Goal: Navigation & Orientation: Find specific page/section

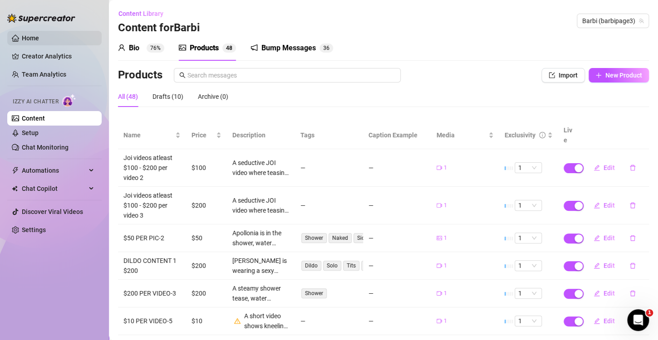
click at [39, 35] on link "Home" at bounding box center [30, 37] width 17 height 7
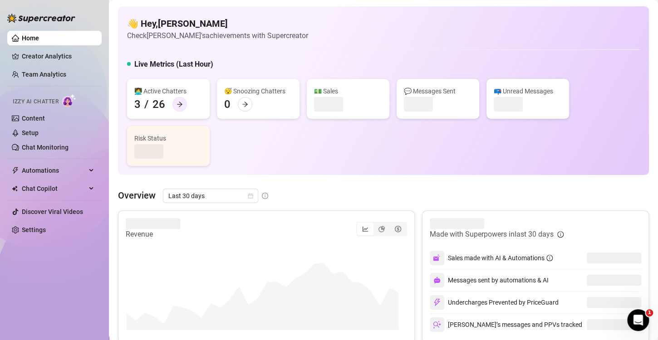
click at [179, 102] on icon "arrow-right" at bounding box center [180, 104] width 6 height 6
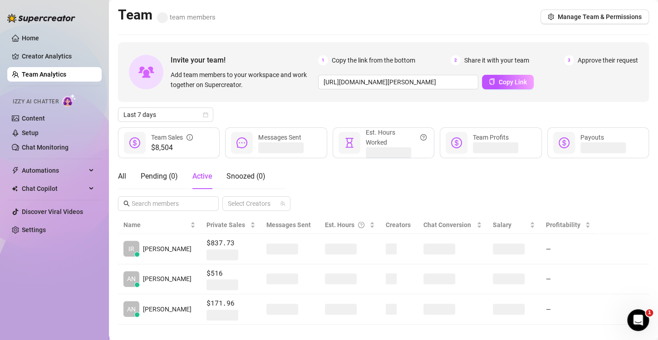
scroll to position [11, 0]
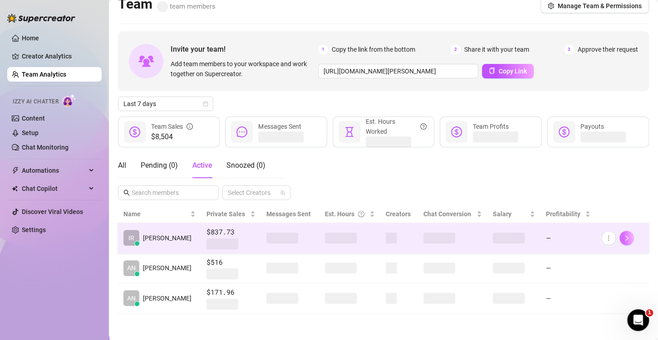
click at [624, 237] on icon "right" at bounding box center [627, 238] width 6 height 6
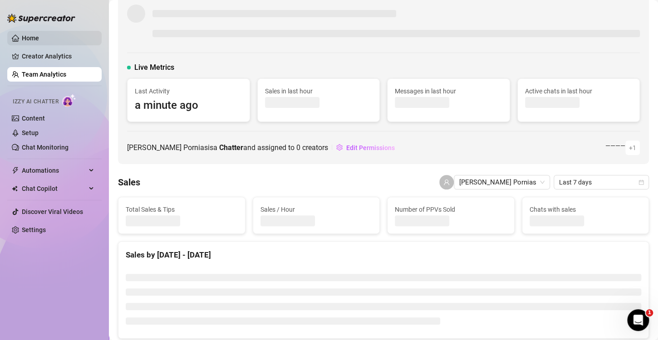
click at [39, 39] on link "Home" at bounding box center [30, 37] width 17 height 7
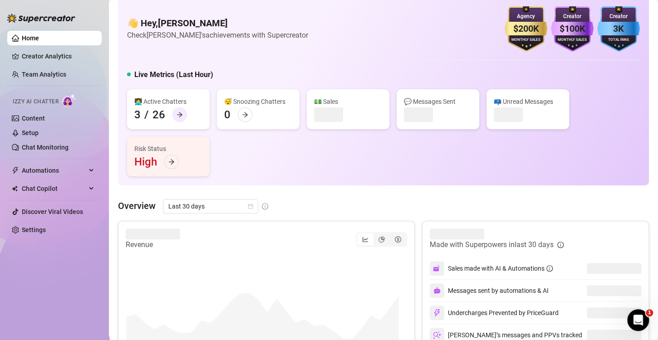
click at [177, 112] on icon "arrow-right" at bounding box center [180, 115] width 6 height 6
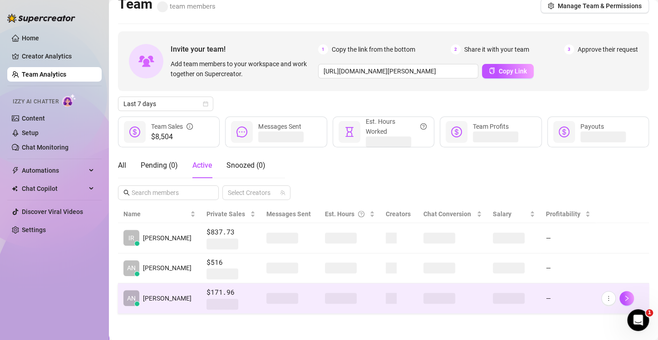
click at [183, 298] on td "AN Angelica L." at bounding box center [159, 299] width 83 height 30
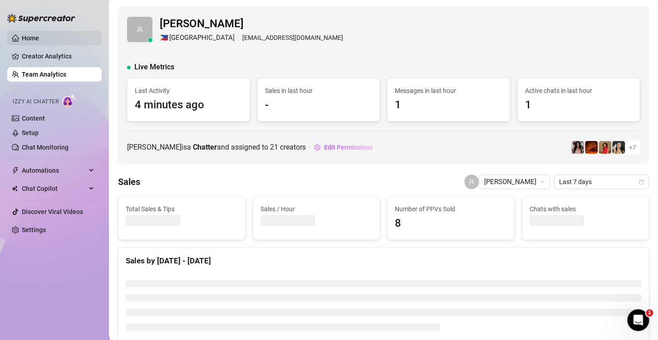
click at [39, 37] on link "Home" at bounding box center [30, 37] width 17 height 7
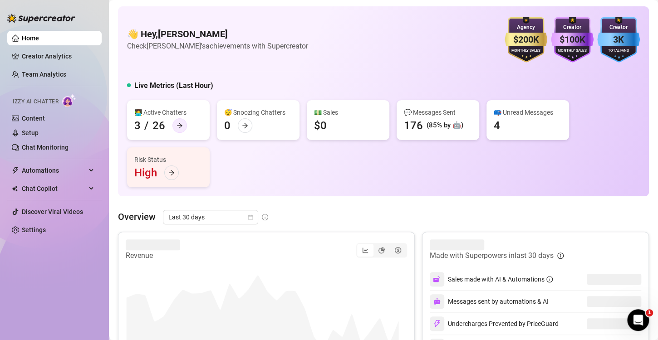
click at [174, 126] on div at bounding box center [179, 125] width 15 height 15
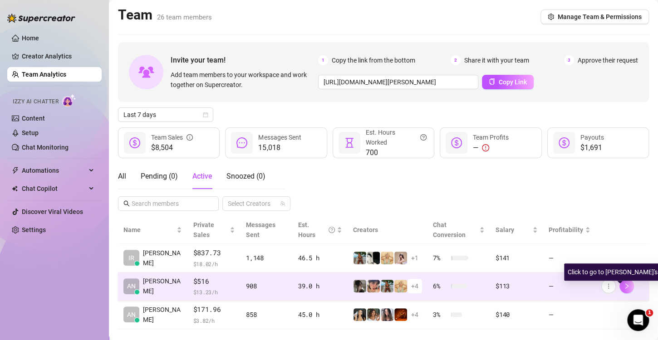
click at [620, 291] on button "button" at bounding box center [627, 286] width 15 height 15
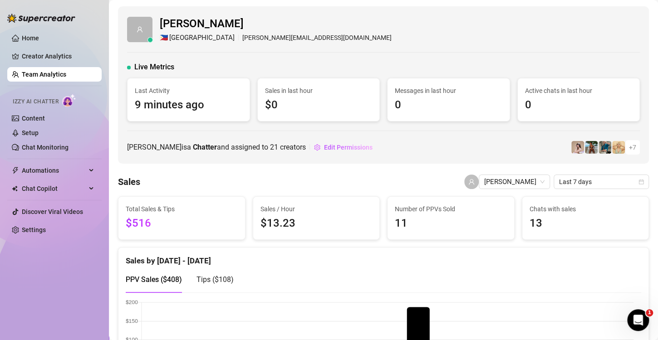
click at [39, 39] on link "Home" at bounding box center [30, 37] width 17 height 7
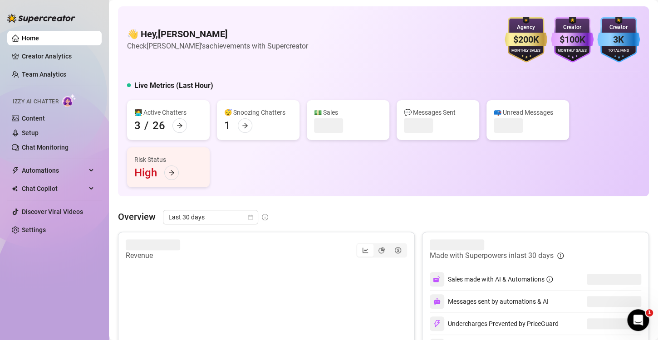
click at [175, 106] on div "👩‍💻 Active Chatters 3 / 26" at bounding box center [168, 120] width 83 height 40
click at [178, 133] on div at bounding box center [179, 125] width 15 height 15
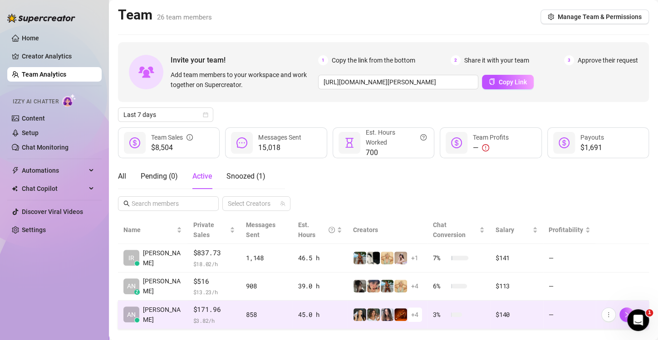
scroll to position [15, 0]
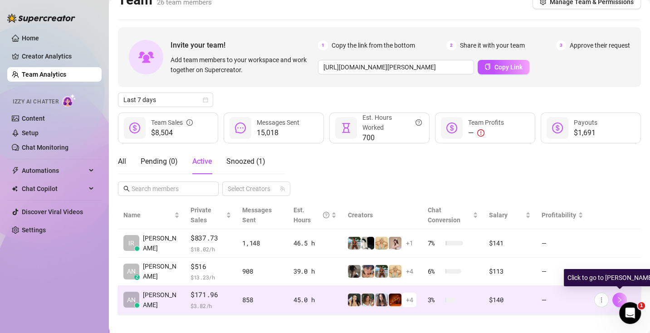
click at [617, 300] on icon "right" at bounding box center [620, 300] width 6 height 6
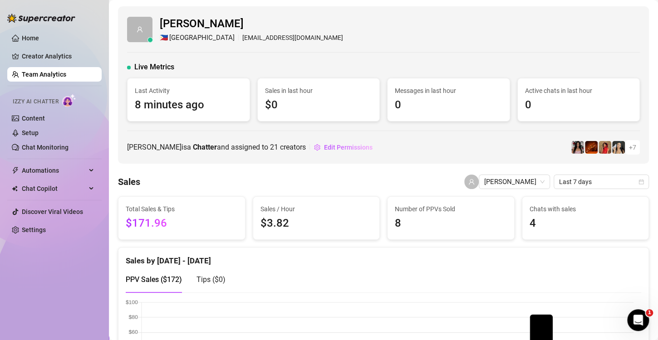
drag, startPoint x: 224, startPoint y: 125, endPoint x: 243, endPoint y: 123, distance: 18.8
click at [224, 125] on div "[PERSON_NAME] 🇵🇭 [GEOGRAPHIC_DATA] [EMAIL_ADDRESS][DOMAIN_NAME] Live Metrics La…" at bounding box center [383, 85] width 531 height 158
click at [39, 40] on link "Home" at bounding box center [30, 37] width 17 height 7
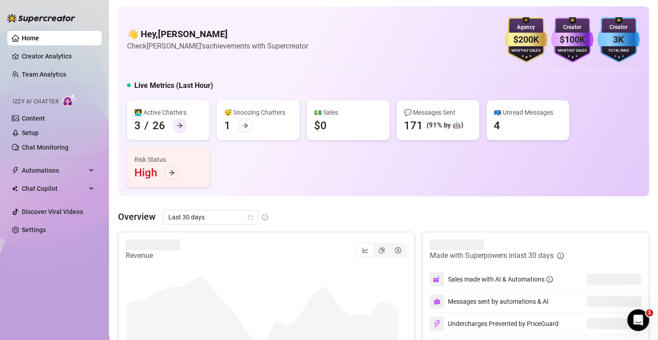
click at [177, 129] on div at bounding box center [179, 125] width 15 height 15
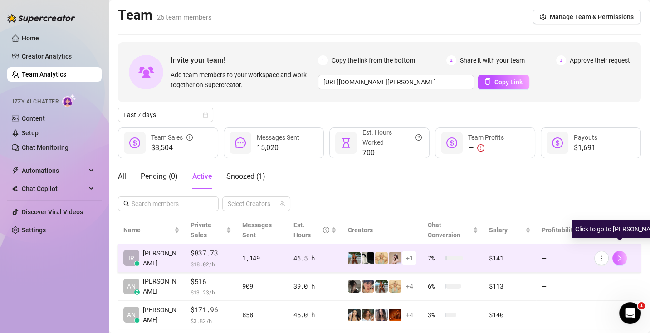
click at [619, 256] on icon "right" at bounding box center [620, 258] width 6 height 6
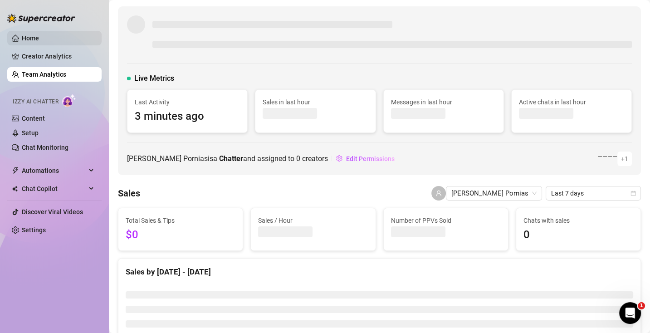
click at [39, 42] on link "Home" at bounding box center [30, 37] width 17 height 7
click at [28, 34] on link "Home" at bounding box center [30, 37] width 17 height 7
